Goal: Book appointment/travel/reservation

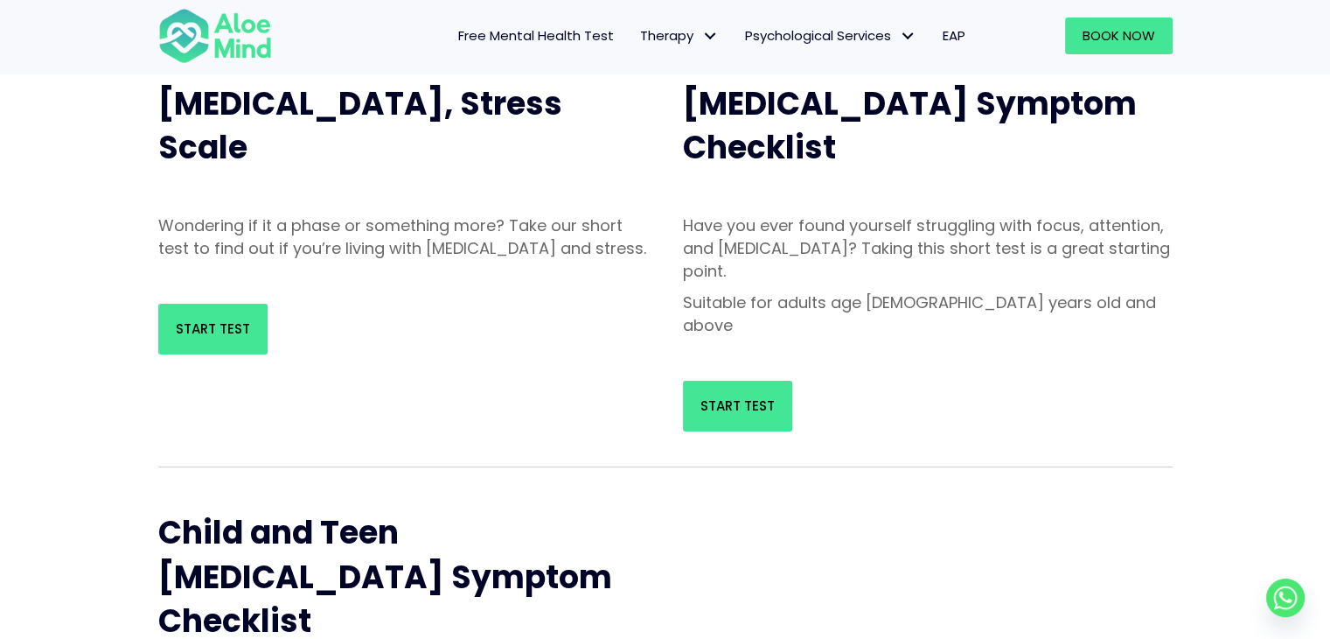
scroll to position [209, 0]
click at [169, 354] on link "Start Test" at bounding box center [212, 329] width 109 height 51
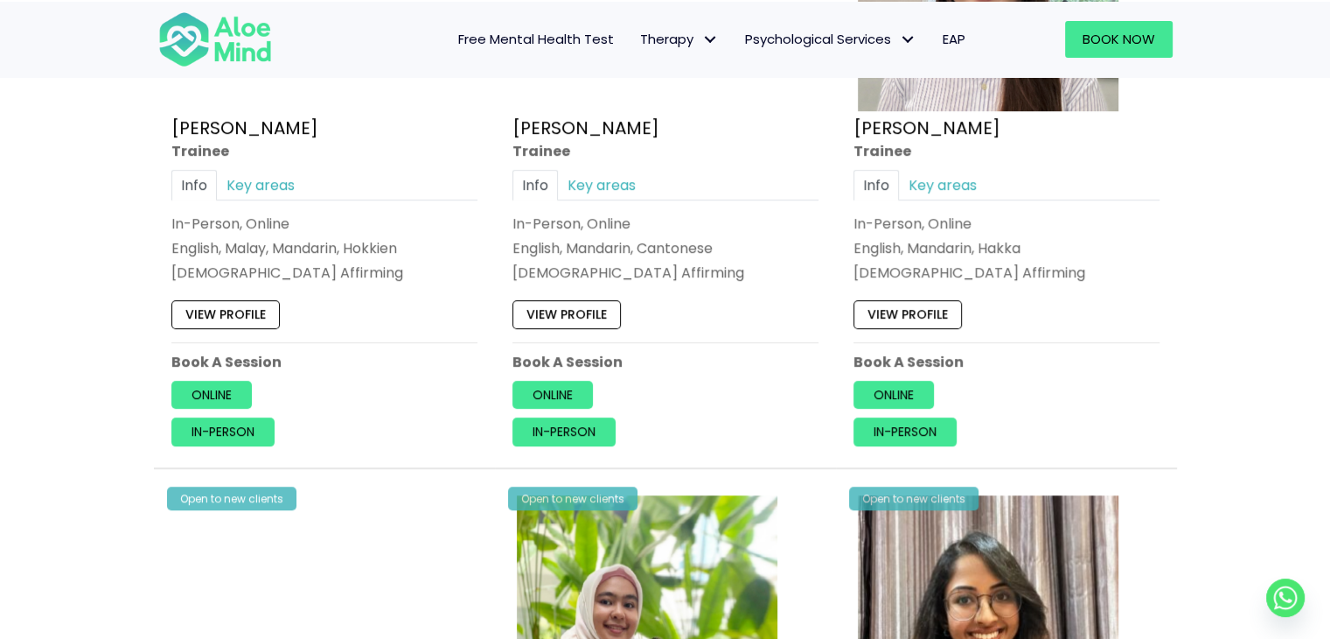
scroll to position [1148, 0]
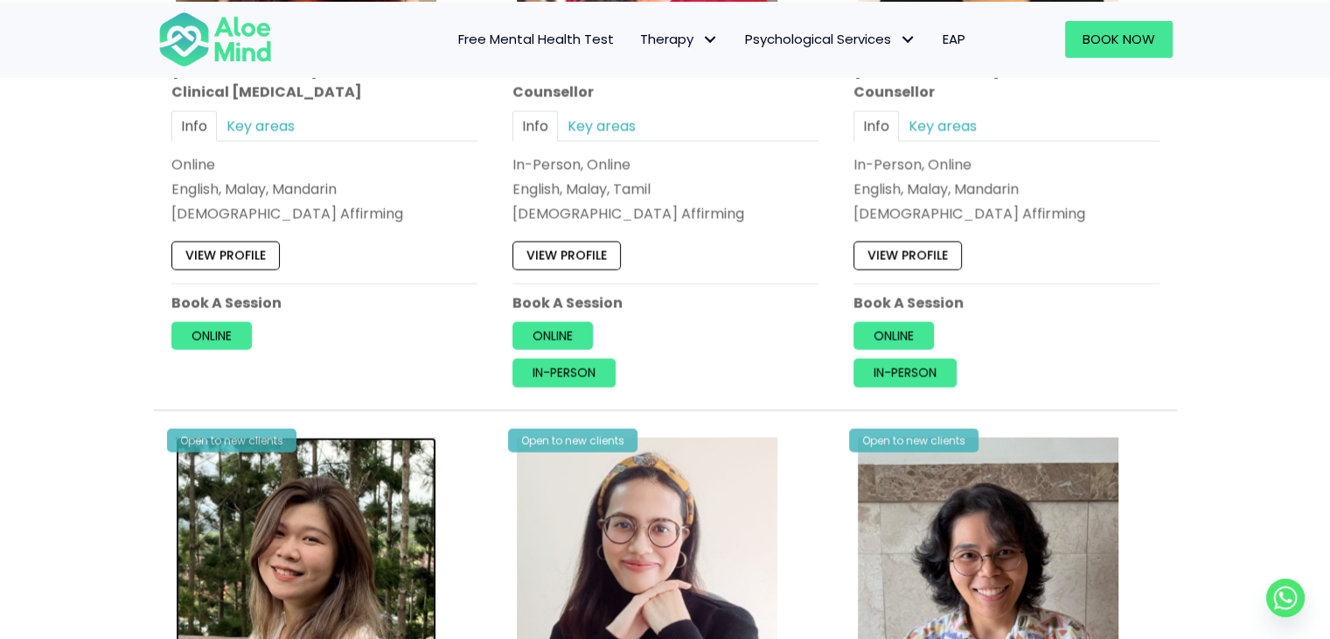
drag, startPoint x: 0, startPoint y: 0, endPoint x: 390, endPoint y: 429, distance: 579.6
click at [390, 437] on img at bounding box center [306, 567] width 261 height 261
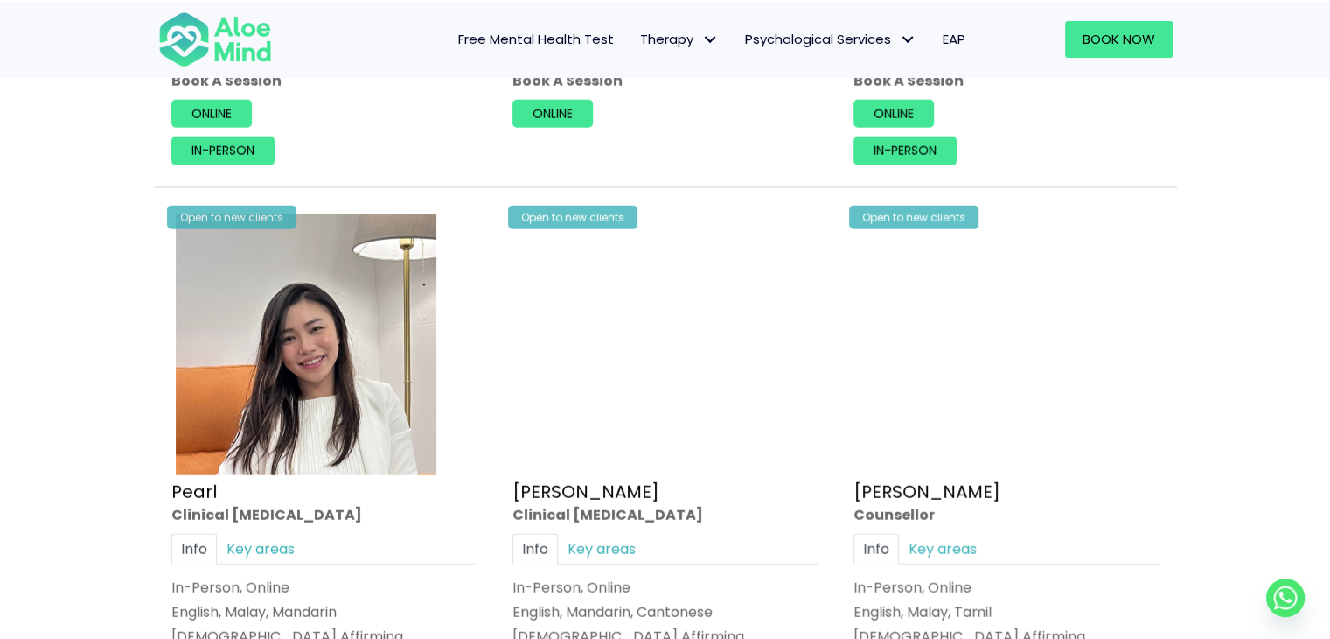
scroll to position [4736, 0]
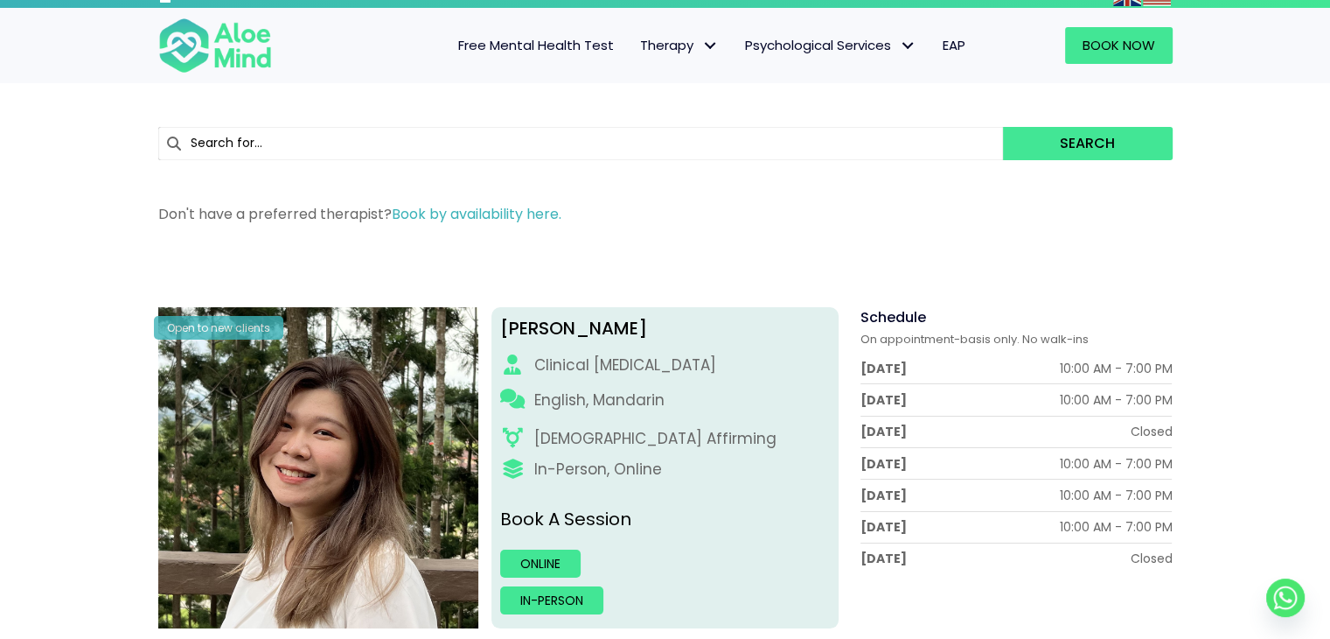
scroll to position [16, 0]
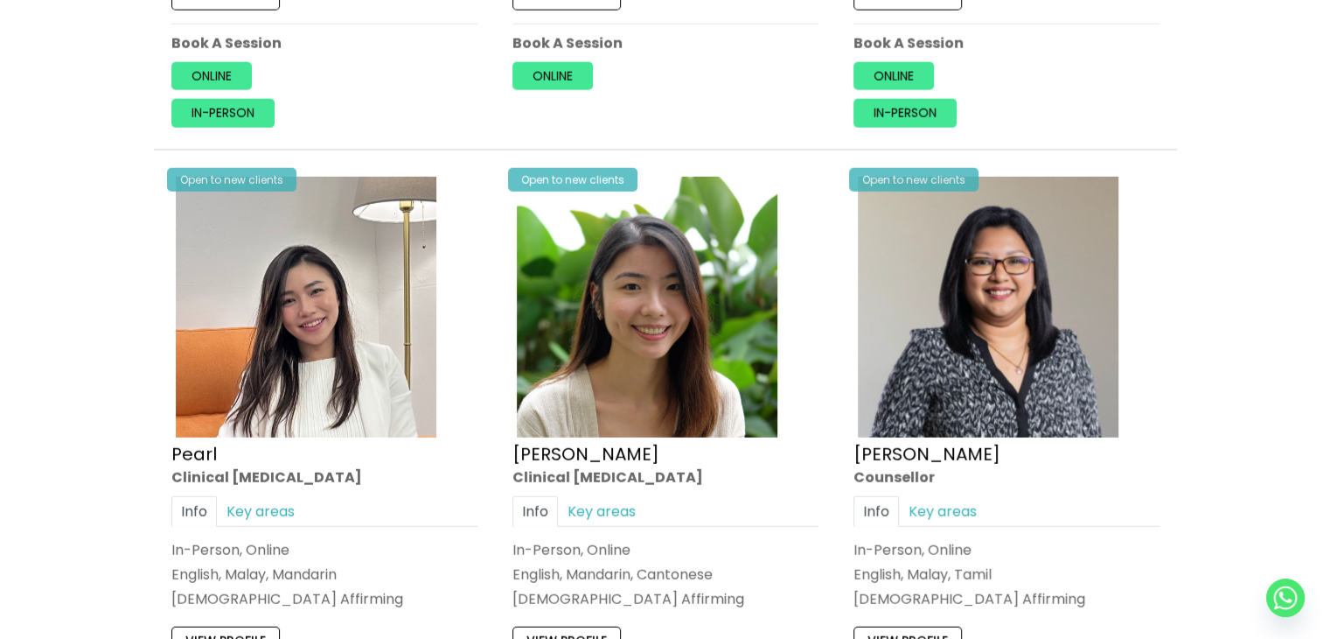
scroll to position [4736, 0]
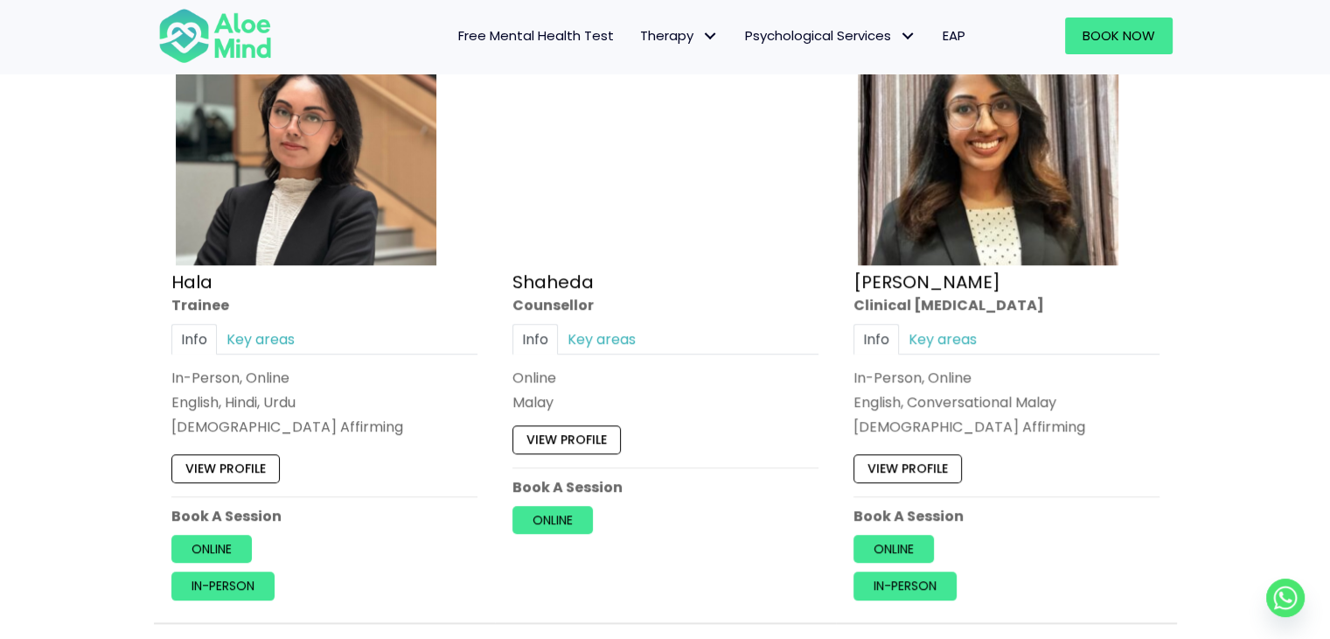
scroll to position [1637, 0]
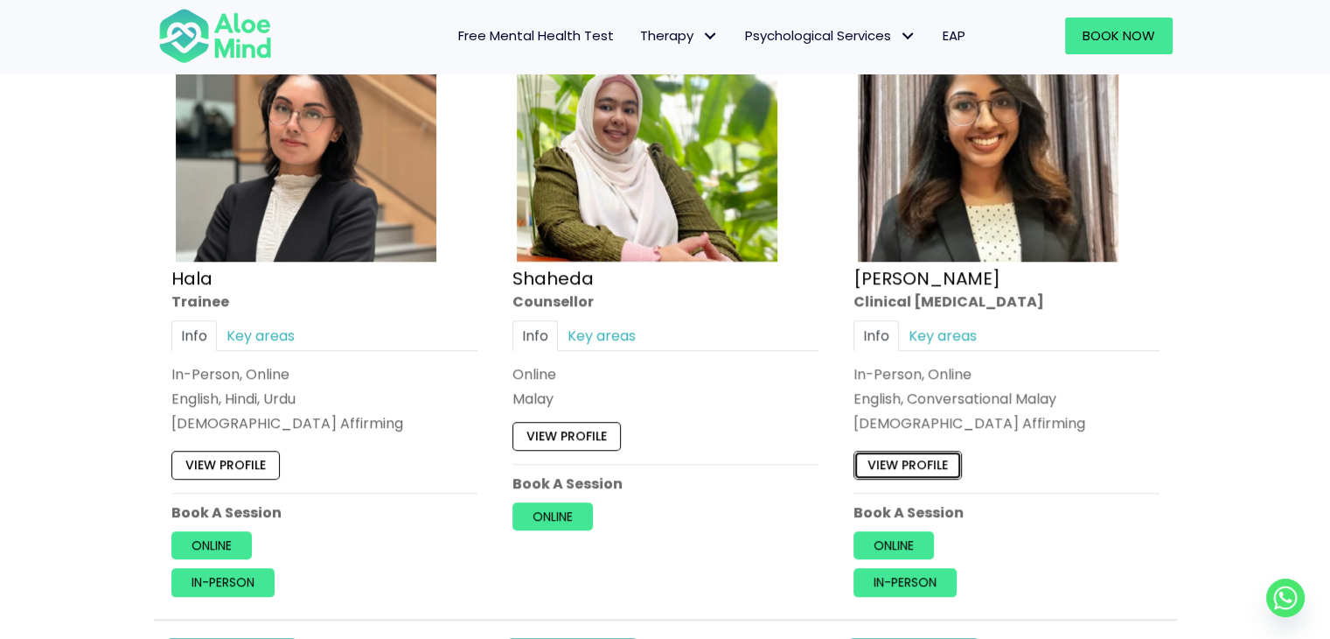
click at [876, 464] on link "View profile" at bounding box center [908, 465] width 108 height 28
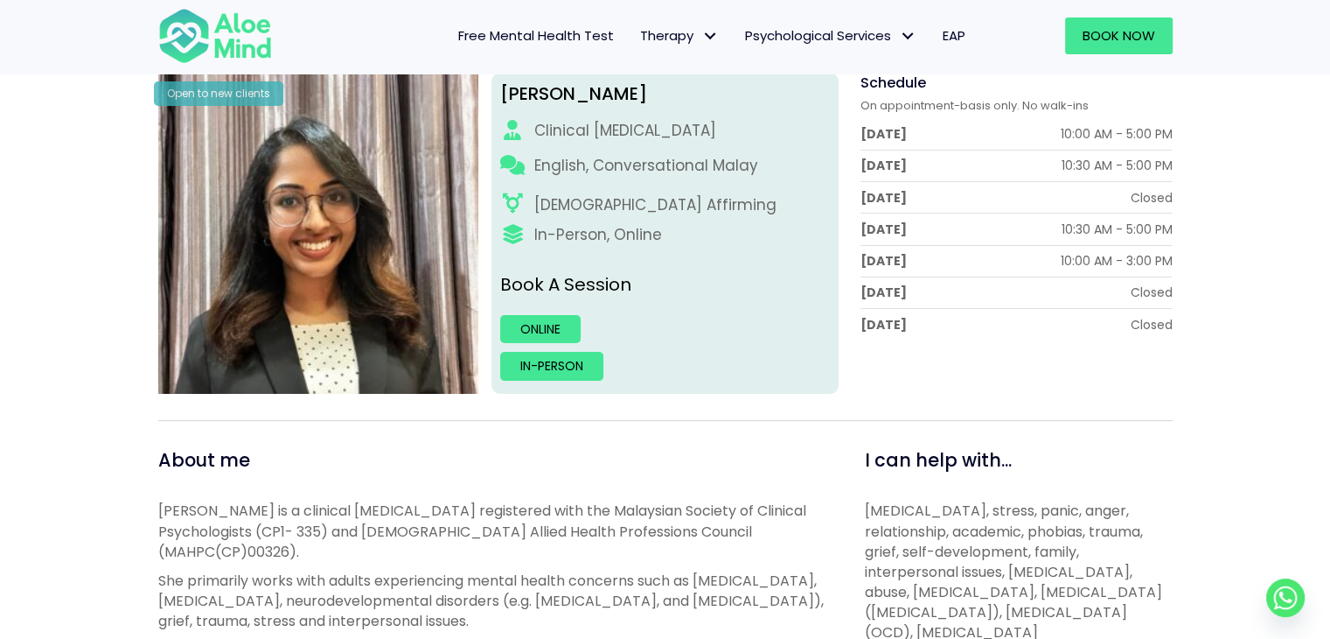
scroll to position [250, 0]
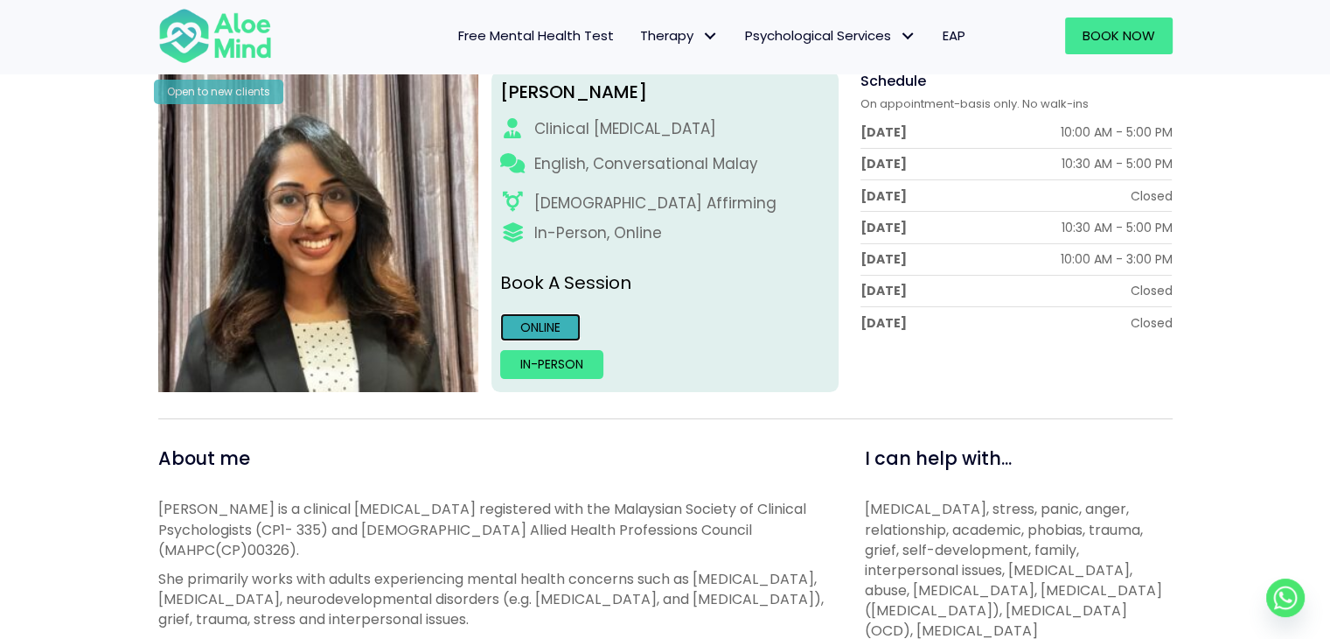
click at [526, 339] on link "Online" at bounding box center [540, 327] width 80 height 28
